Goal: Navigation & Orientation: Find specific page/section

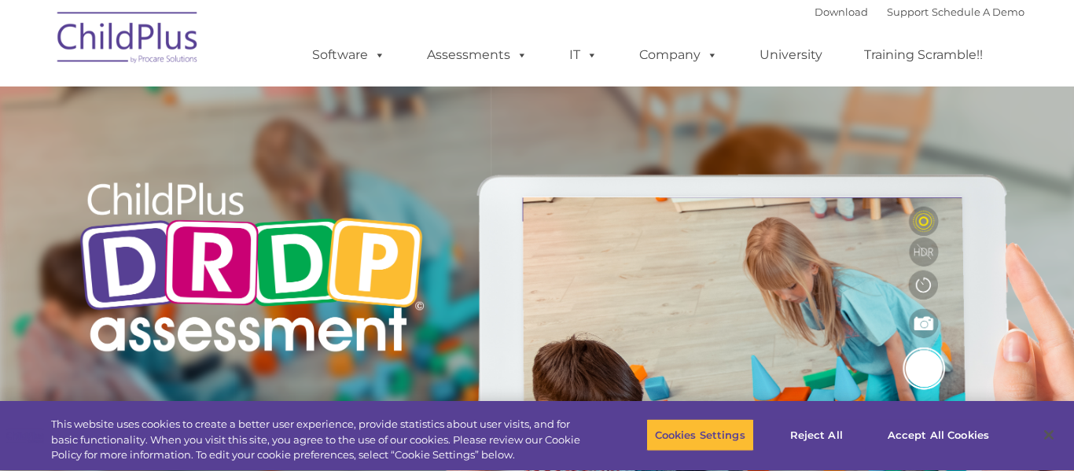
type input ""
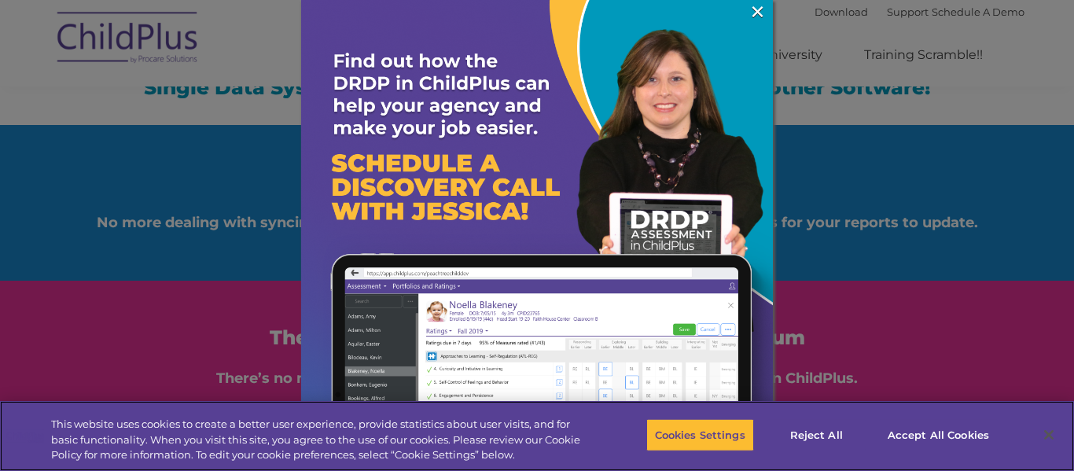
scroll to position [1797, 0]
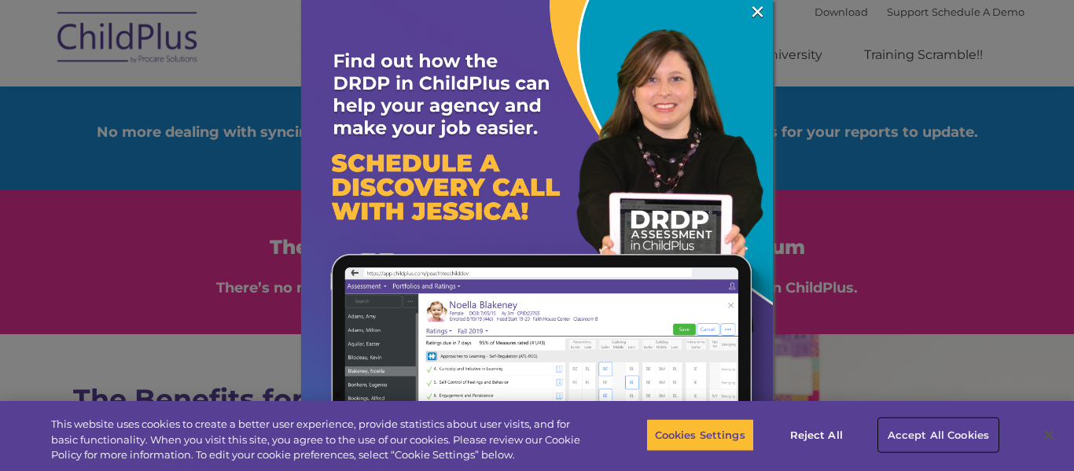
click at [909, 431] on button "Accept All Cookies" at bounding box center [938, 434] width 119 height 33
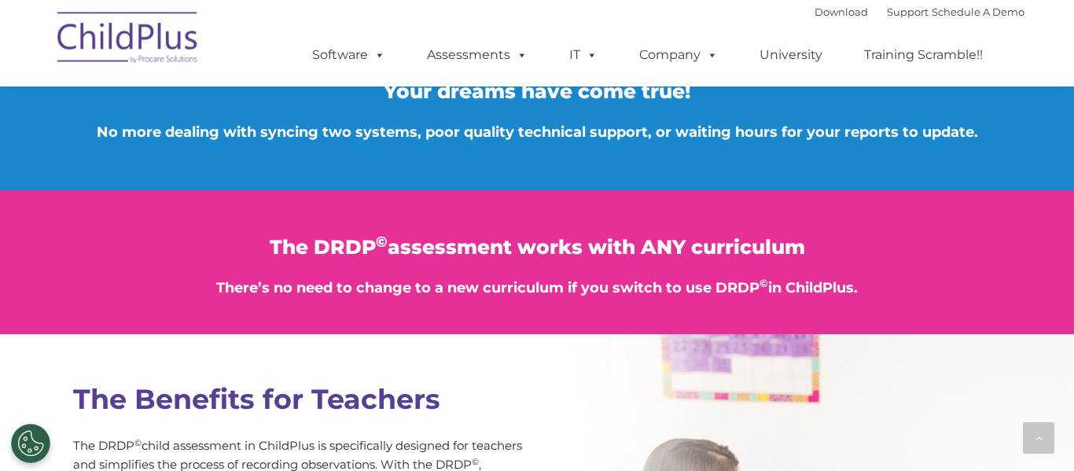
click at [171, 28] on img at bounding box center [128, 40] width 157 height 79
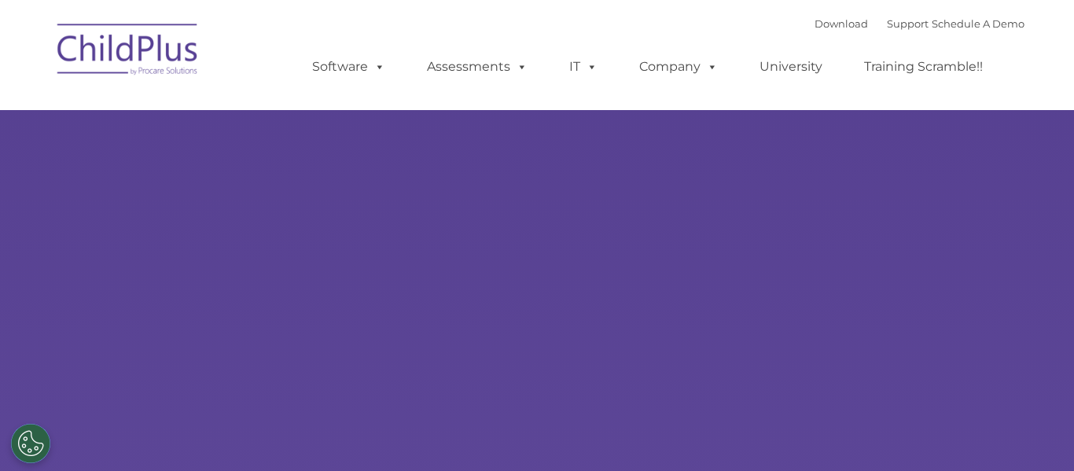
type input ""
select select "MEDIUM"
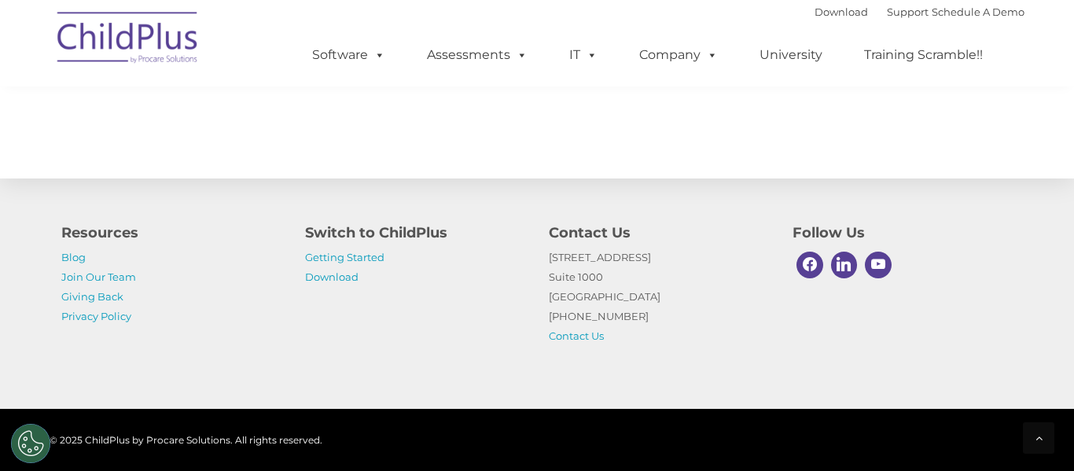
scroll to position [1893, 0]
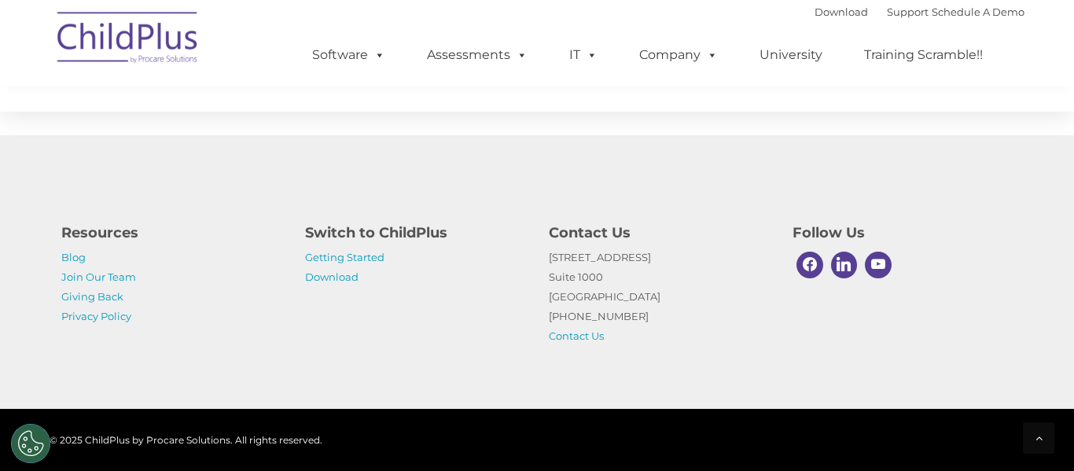
click at [365, 318] on div "Resources Blog Join Our Team Giving Back Privacy Policy Switch to ChildPlus Get…" at bounding box center [537, 280] width 975 height 132
click at [375, 256] on link "Getting Started" at bounding box center [344, 257] width 79 height 13
